Goal: Manage account settings

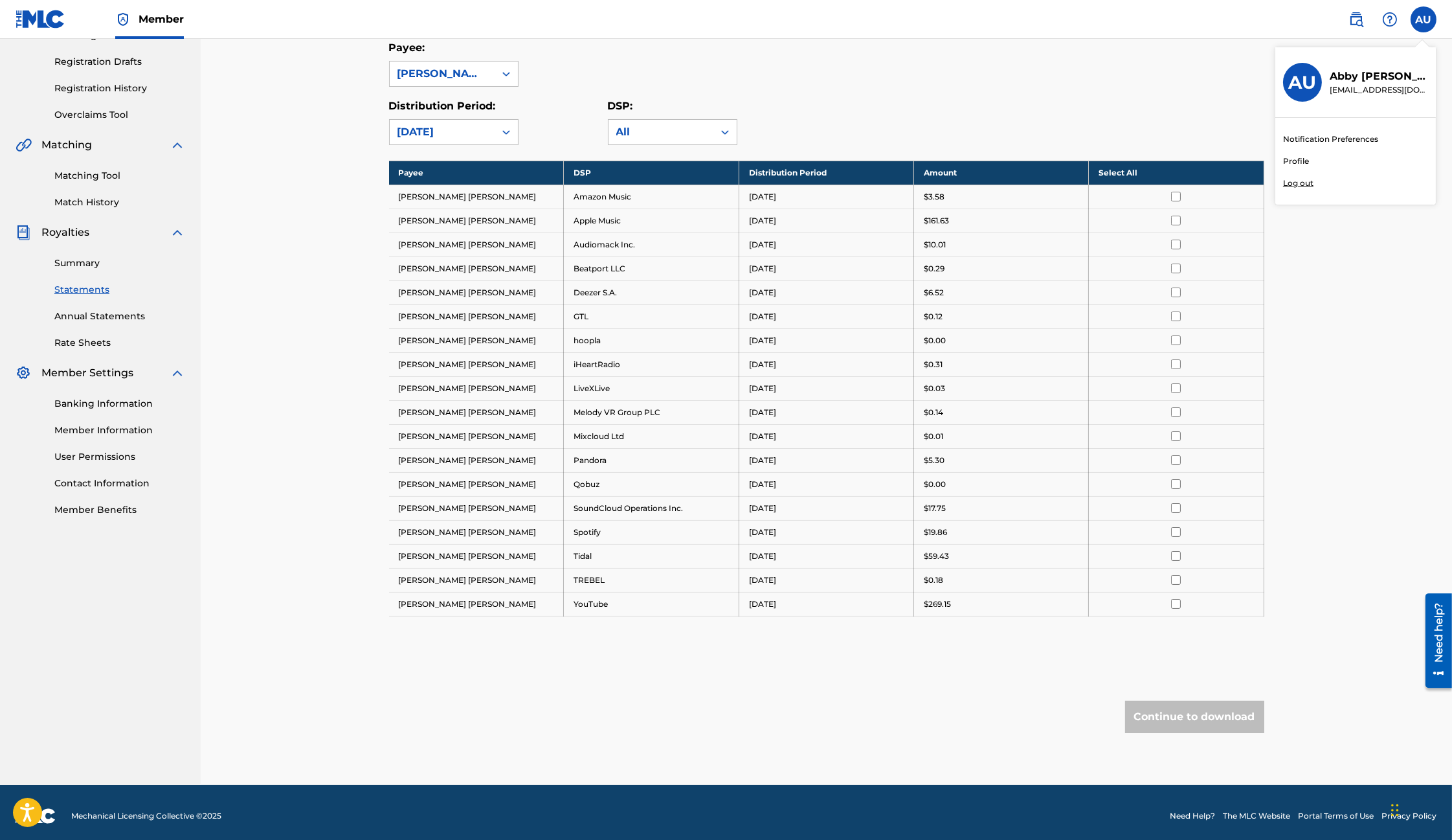
click at [1309, 184] on p "Log out" at bounding box center [1298, 183] width 31 height 12
click at [1424, 20] on input "AU [PERSON_NAME] [EMAIL_ADDRESS][DOMAIN_NAME] Notification Preferences Profile …" at bounding box center [1424, 20] width 0 height 0
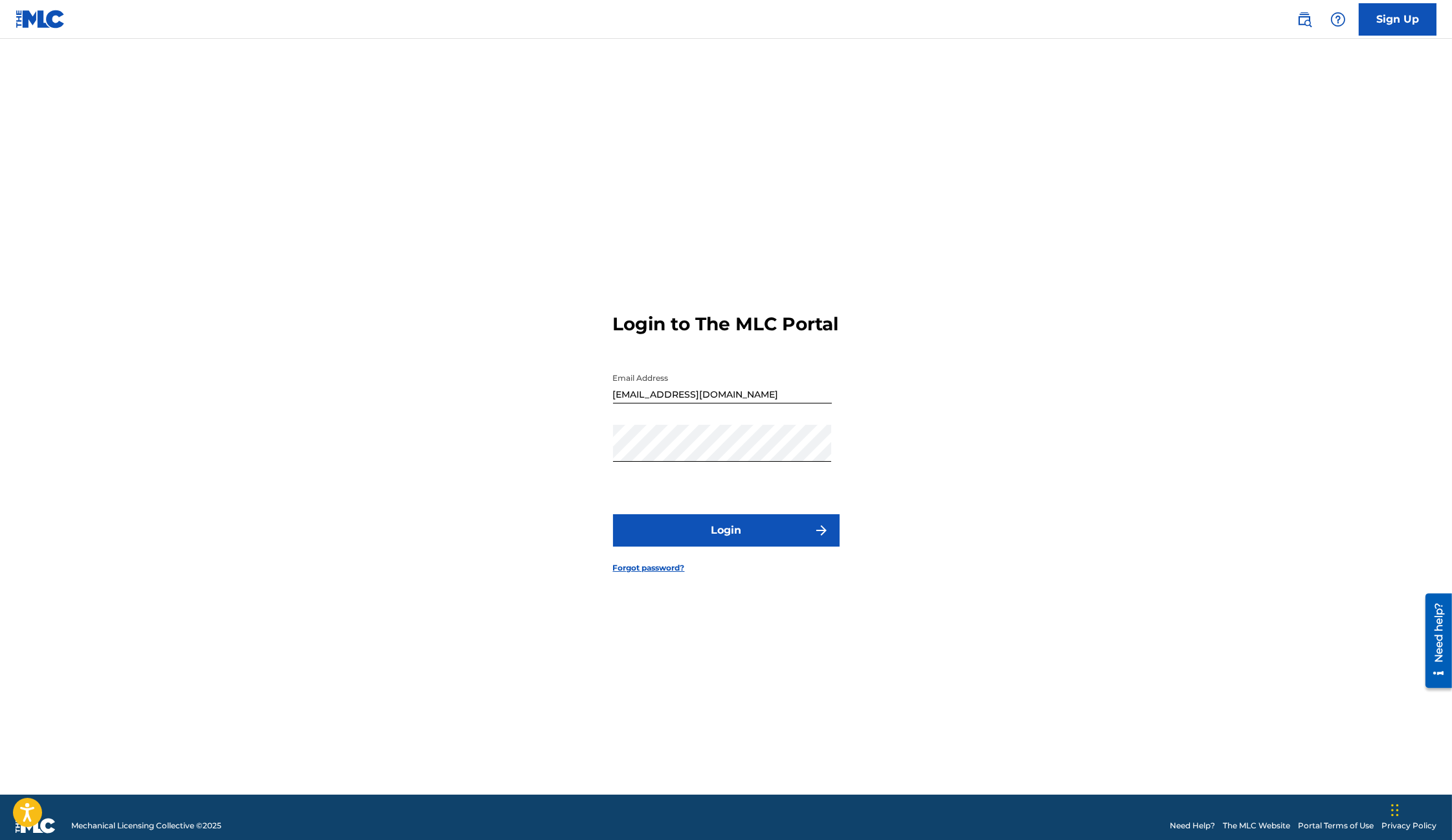
click at [673, 404] on input "[EMAIL_ADDRESS][DOMAIN_NAME]" at bounding box center [722, 385] width 219 height 37
type input "[EMAIL_ADDRESS][DOMAIN_NAME]"
click at [706, 540] on button "Login" at bounding box center [727, 530] width 227 height 32
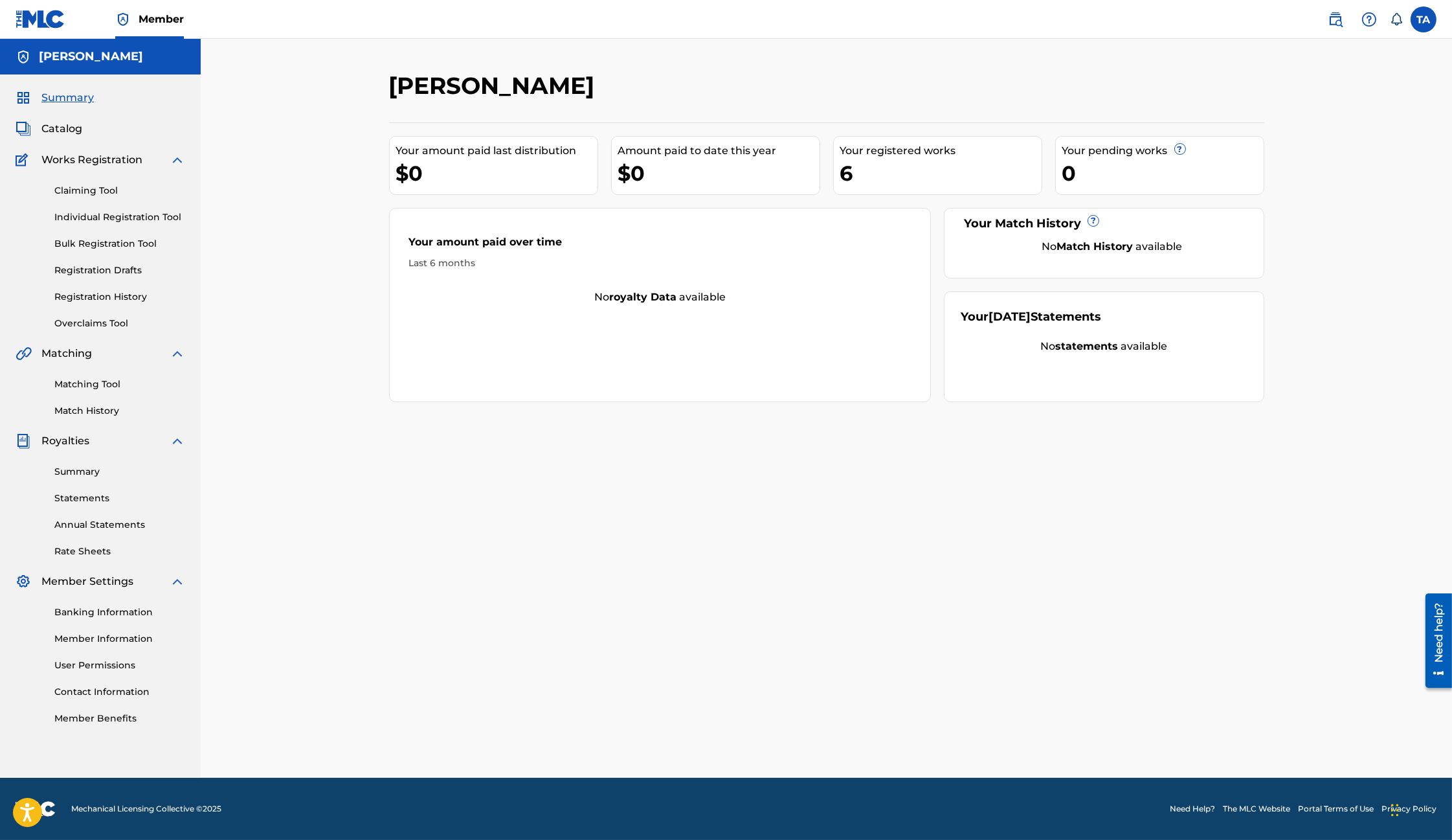
click at [116, 491] on div "Summary Statements Annual Statements Rate Sheets" at bounding box center [100, 504] width 170 height 110
click at [72, 506] on div "Summary Statements Annual Statements Rate Sheets" at bounding box center [100, 504] width 170 height 110
click at [72, 499] on link "Statements" at bounding box center [119, 498] width 131 height 14
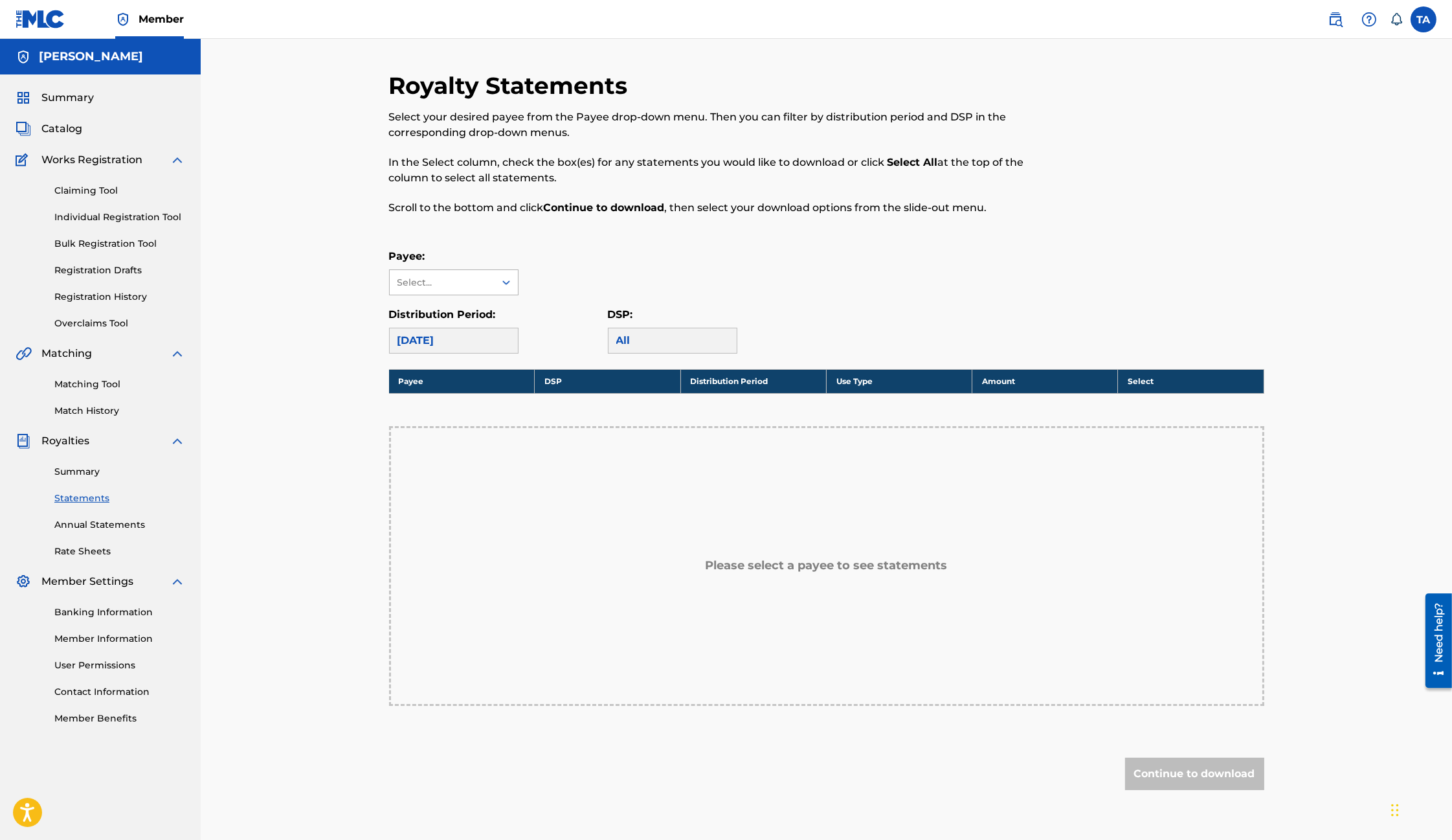
click at [437, 270] on div "Select..." at bounding box center [442, 282] width 105 height 25
click at [433, 305] on div "No options" at bounding box center [453, 308] width 128 height 26
click at [452, 284] on div "Select..." at bounding box center [442, 282] width 88 height 14
click at [102, 616] on link "Banking Information" at bounding box center [119, 612] width 131 height 14
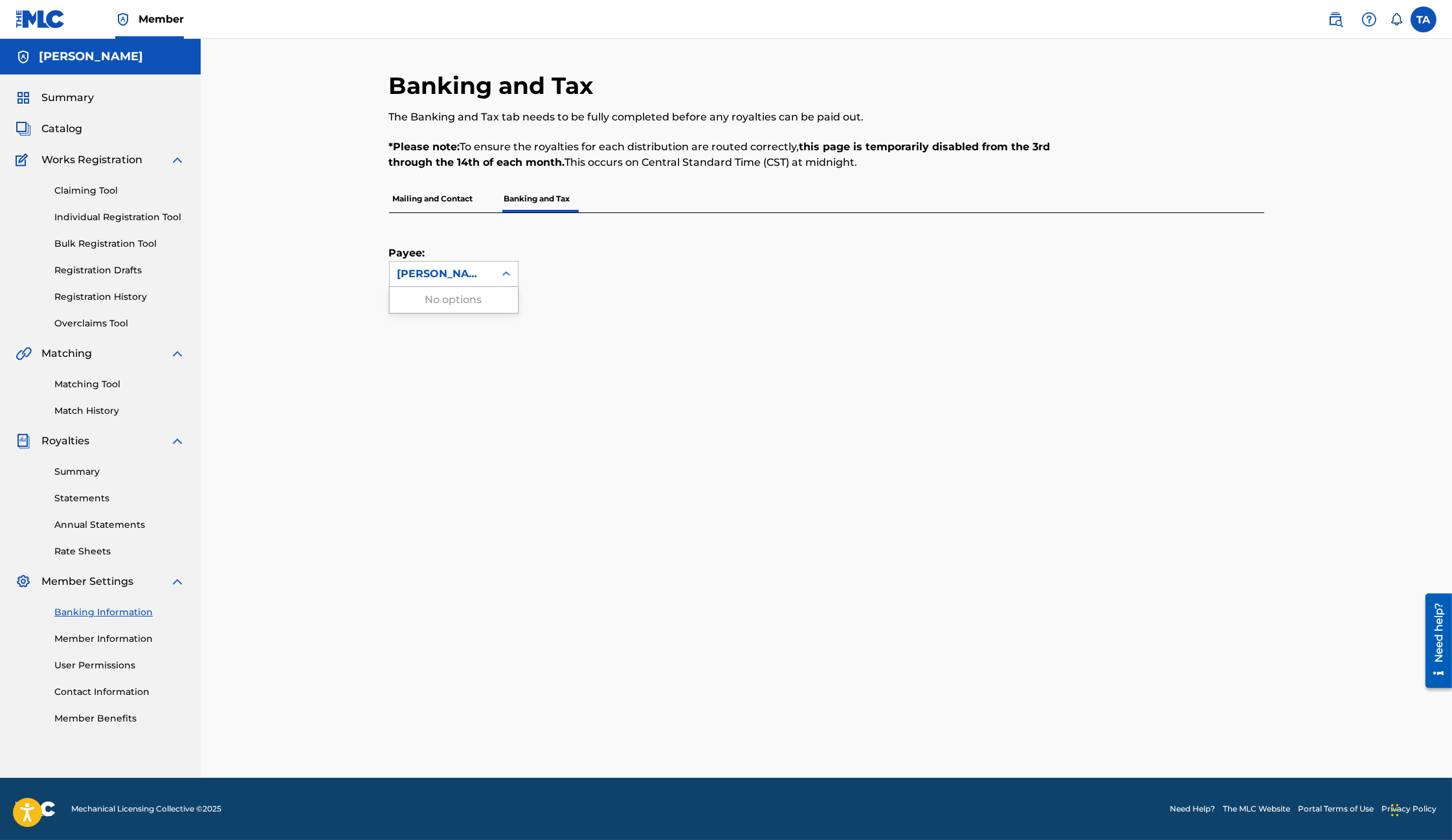
click at [445, 269] on div "[PERSON_NAME]" at bounding box center [442, 273] width 89 height 15
click at [445, 296] on div "No options" at bounding box center [453, 299] width 128 height 26
click at [451, 275] on div "[PERSON_NAME]" at bounding box center [442, 273] width 89 height 15
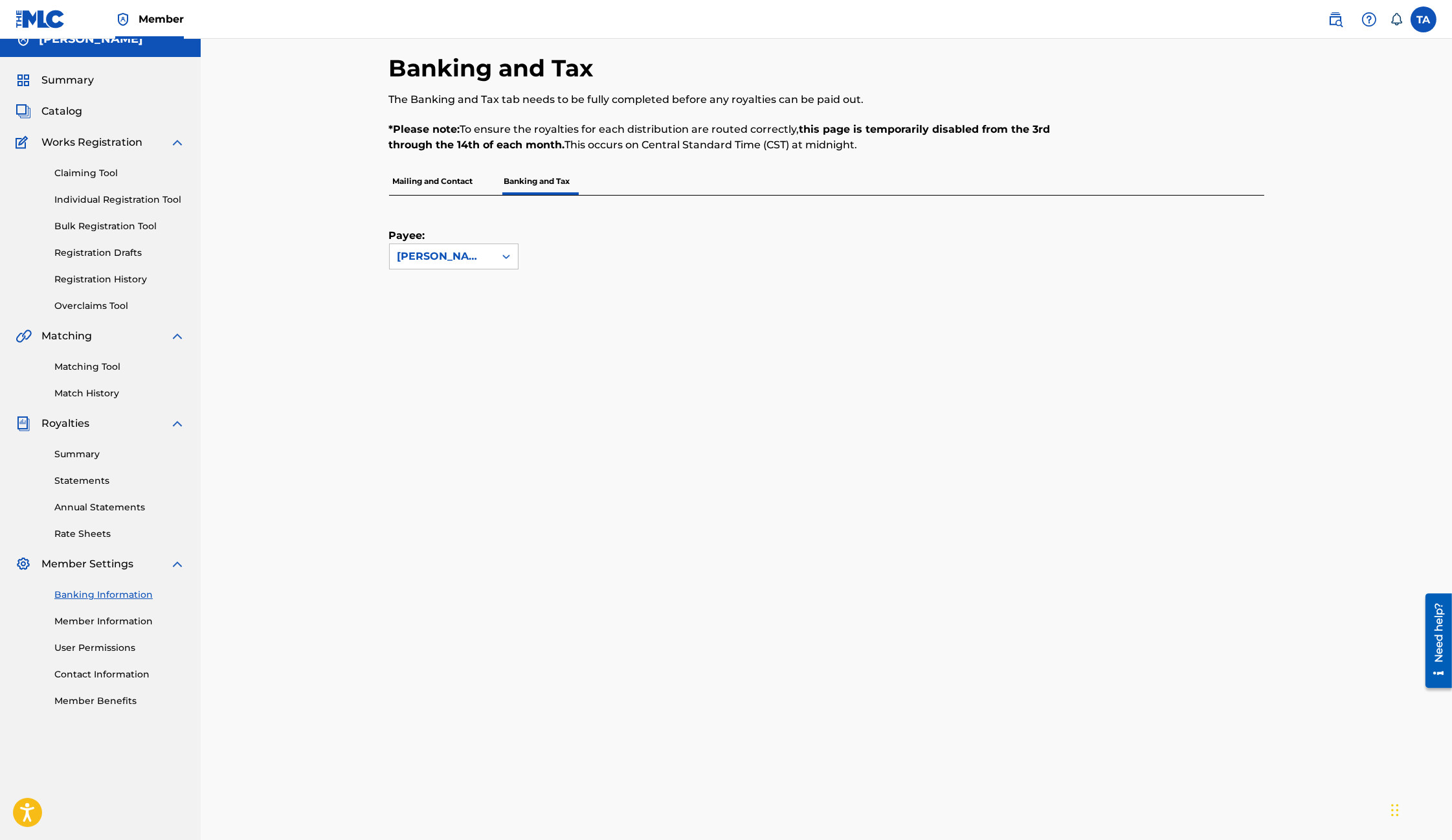
scroll to position [41, 0]
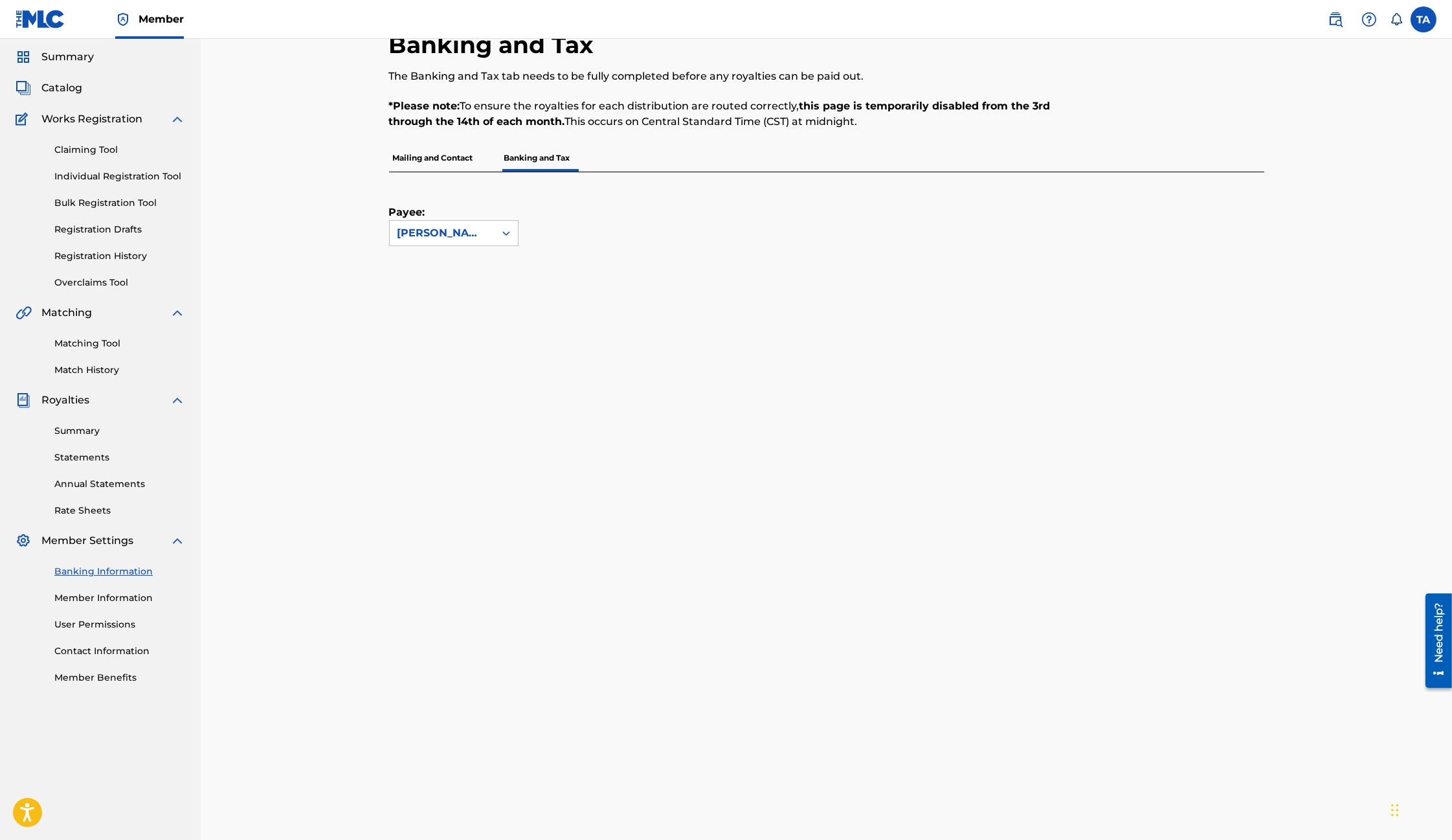
click at [450, 164] on p "Mailing and Contact" at bounding box center [433, 157] width 88 height 27
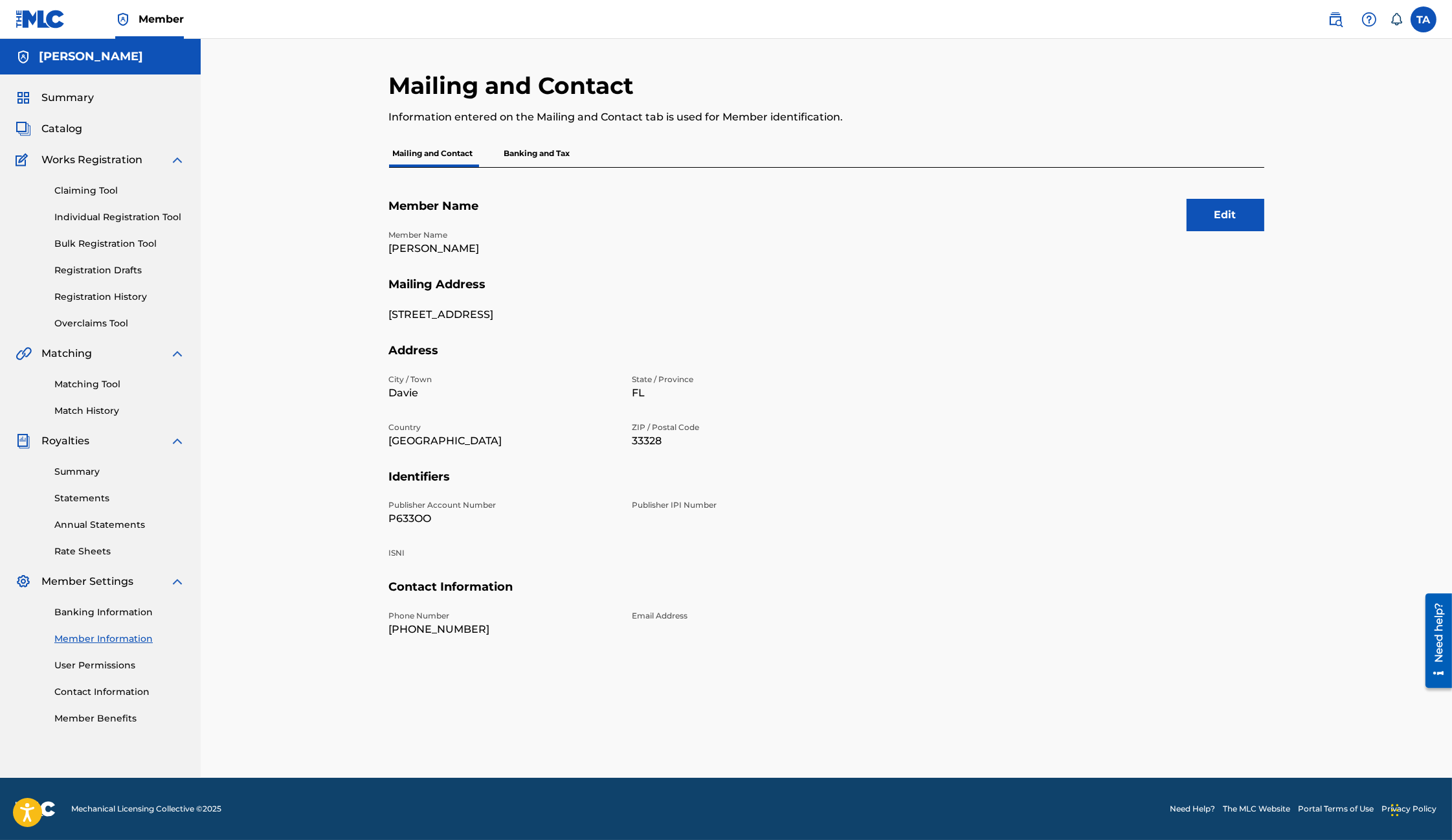
click at [526, 152] on p "Banking and Tax" at bounding box center [537, 153] width 74 height 27
